Goal: Complete application form

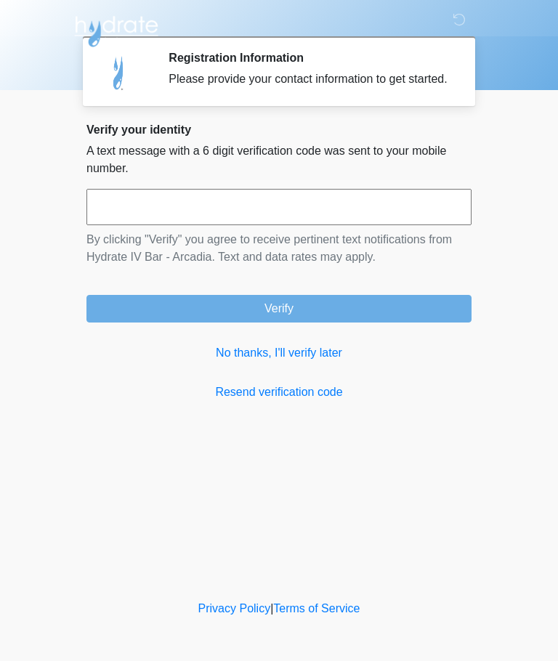
scroll to position [1, 0]
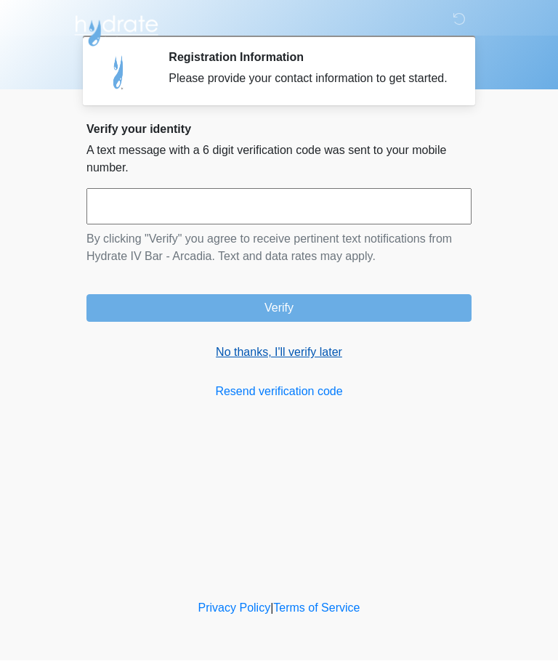
click at [239, 362] on link "No thanks, I'll verify later" at bounding box center [278, 352] width 385 height 17
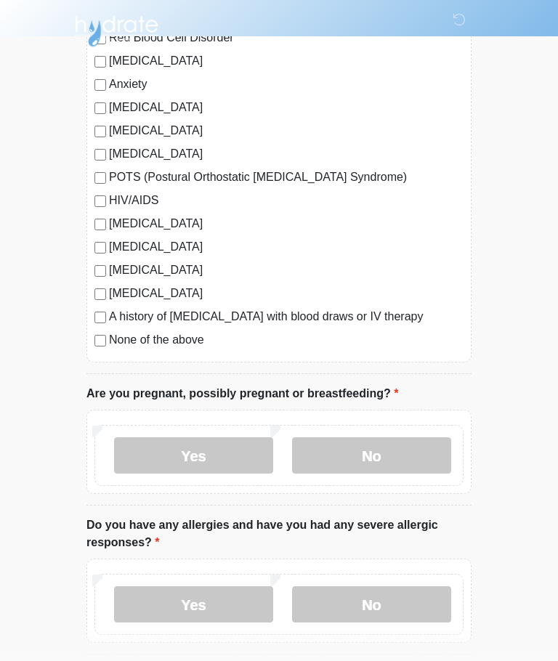
scroll to position [272, 0]
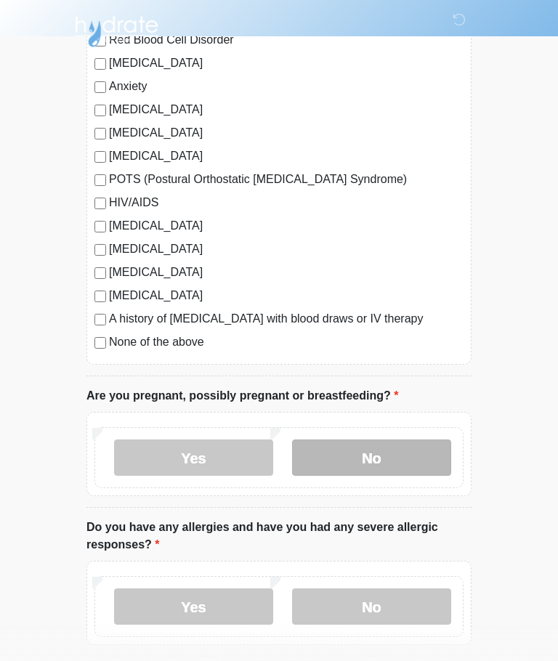
click at [408, 453] on label "No" at bounding box center [371, 458] width 159 height 36
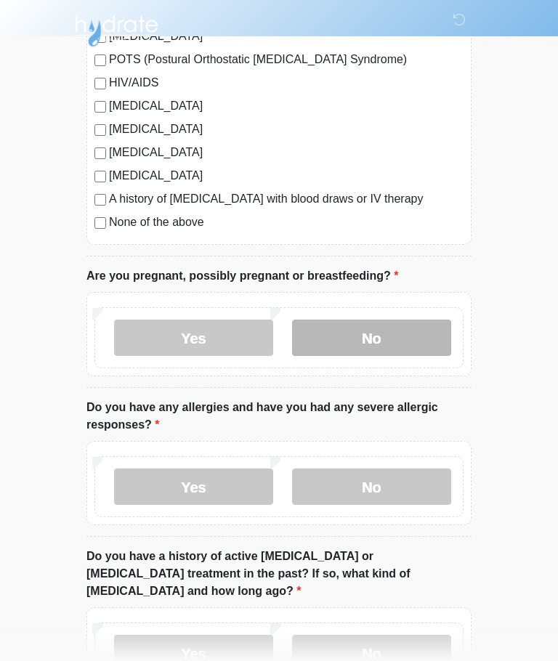
scroll to position [392, 0]
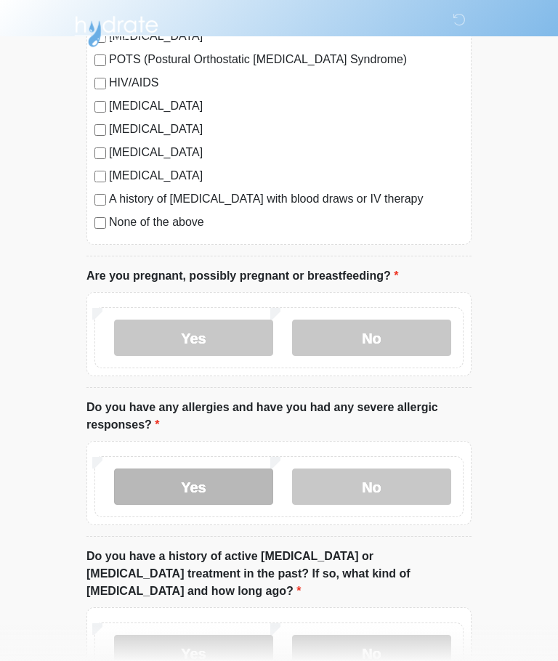
click at [171, 489] on label "Yes" at bounding box center [193, 487] width 159 height 36
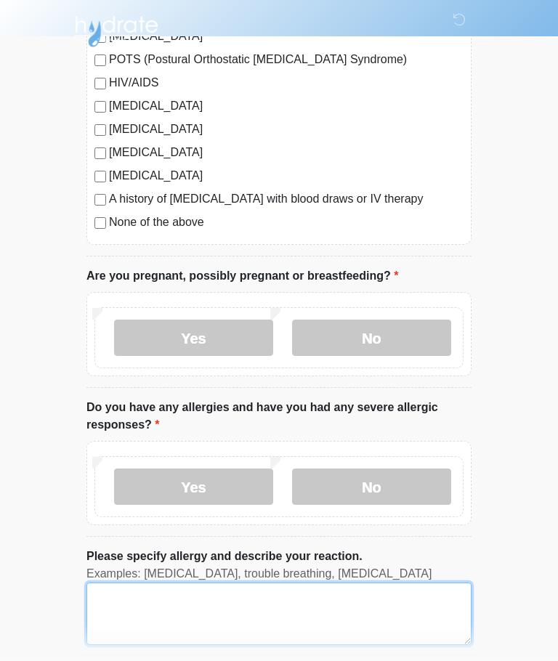
click at [128, 602] on textarea "Please specify allergy and describe your reaction." at bounding box center [278, 614] width 385 height 62
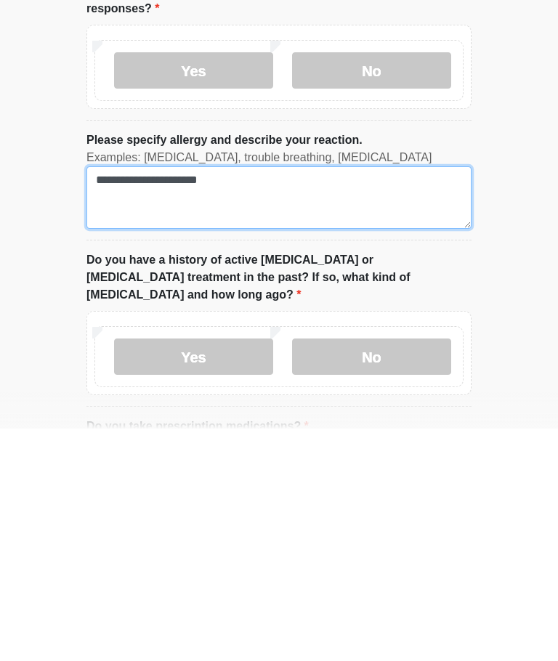
scroll to position [579, 0]
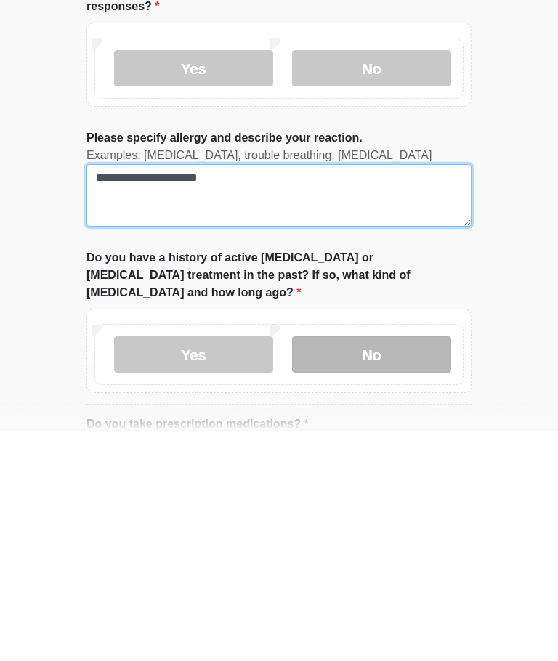
type textarea "**********"
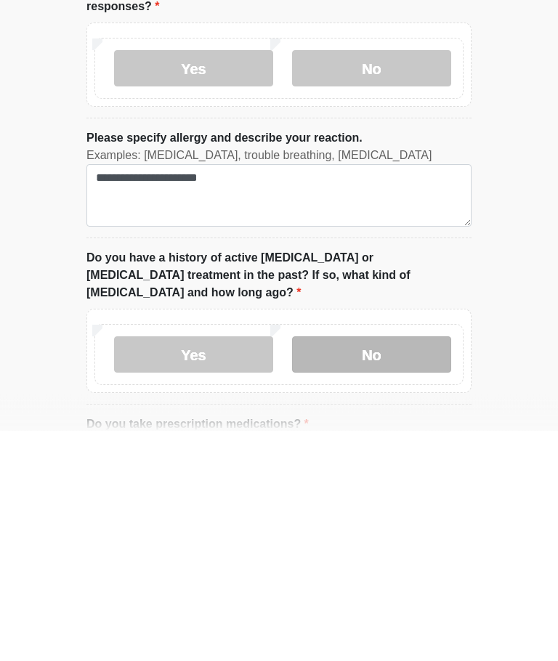
click at [392, 567] on label "No" at bounding box center [371, 585] width 159 height 36
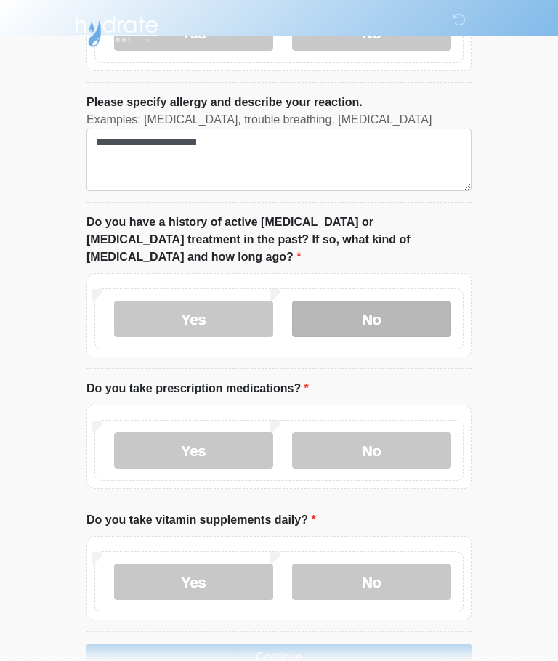
scroll to position [852, 0]
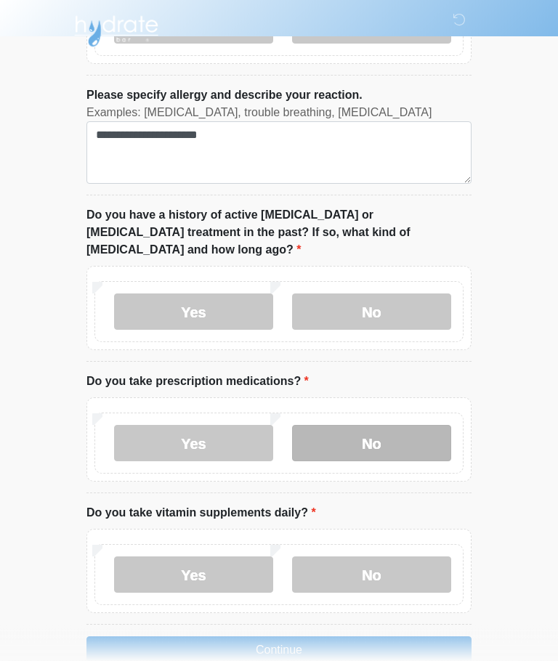
click at [404, 426] on label "No" at bounding box center [371, 444] width 159 height 36
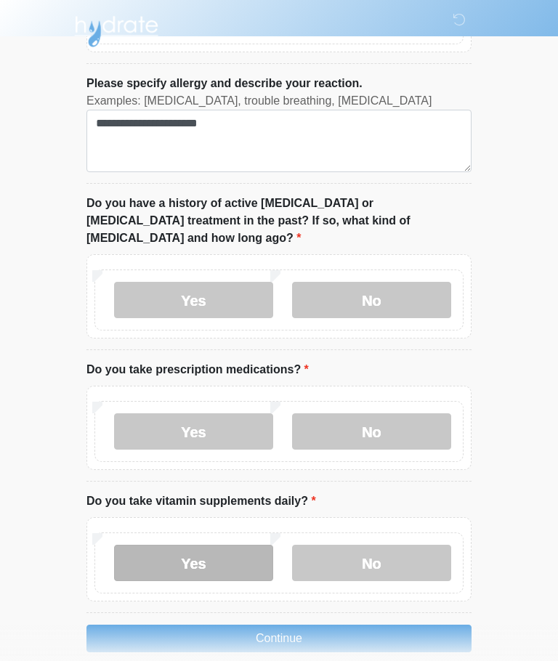
click at [166, 552] on label "Yes" at bounding box center [193, 563] width 159 height 36
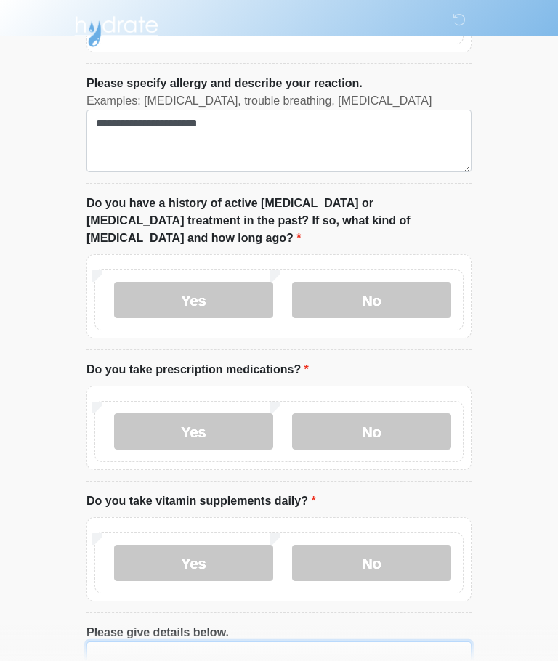
click at [118, 642] on textarea "Please give details below." at bounding box center [278, 673] width 385 height 62
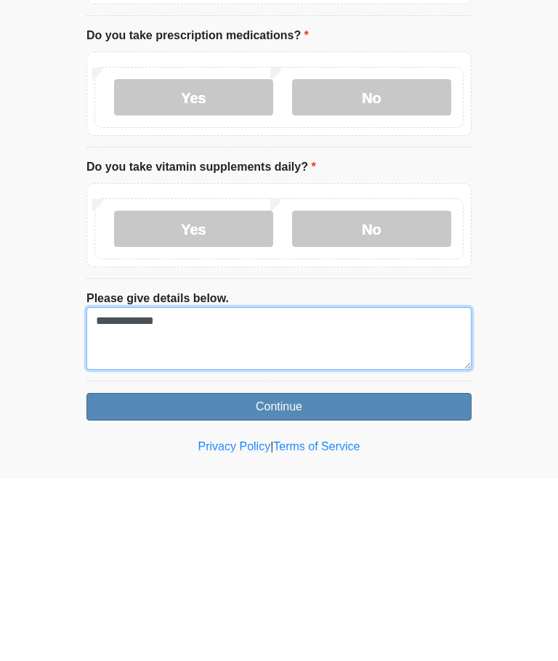
type textarea "**********"
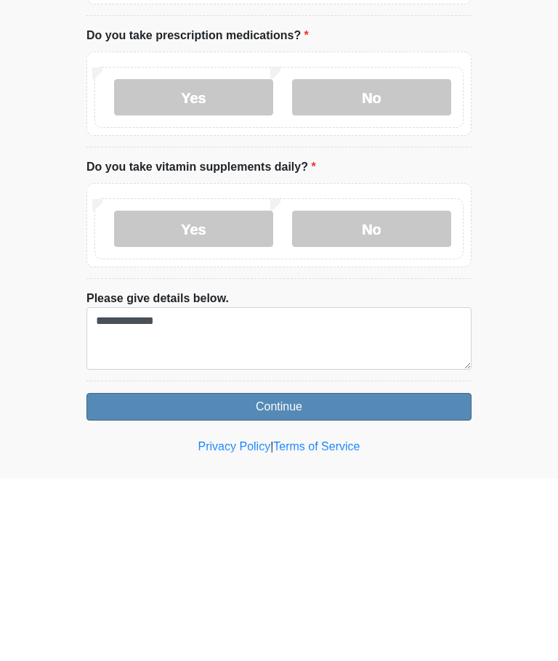
click at [132, 575] on button "Continue" at bounding box center [278, 589] width 385 height 28
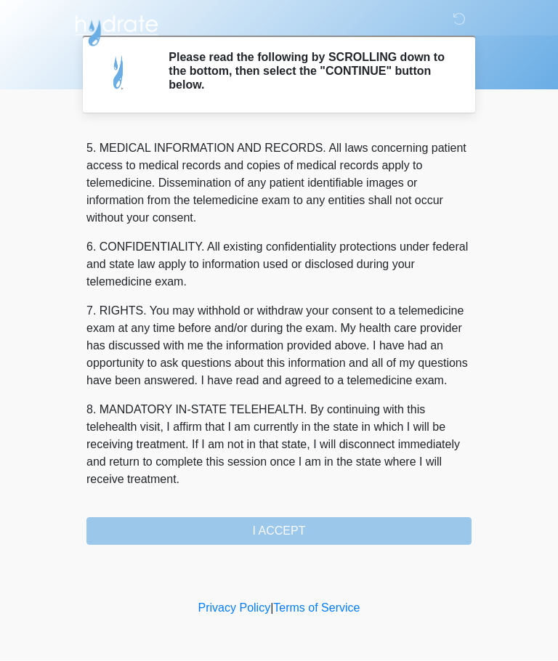
scroll to position [472, 0]
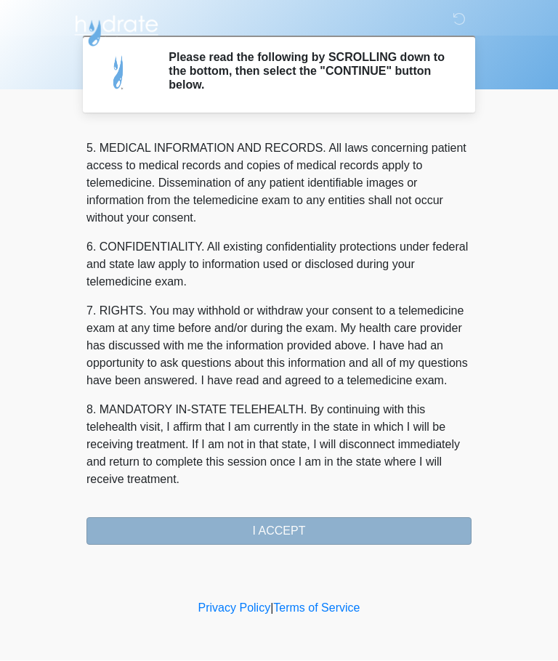
click at [365, 523] on button "I ACCEPT" at bounding box center [278, 532] width 385 height 28
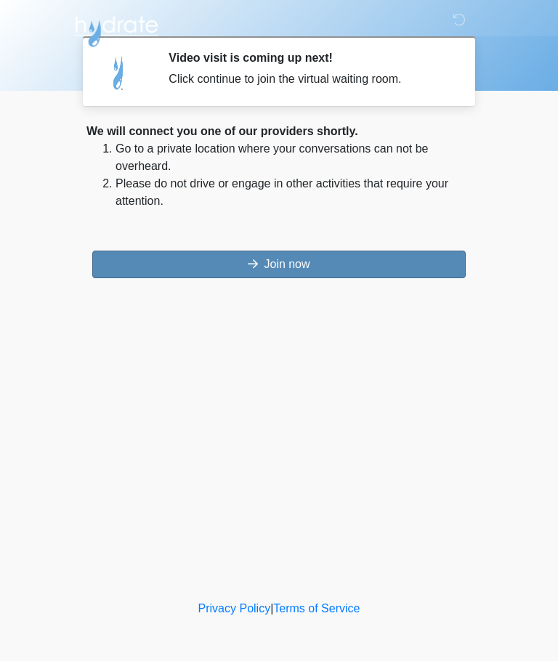
click at [133, 267] on button "Join now" at bounding box center [278, 265] width 373 height 28
